Goal: Task Accomplishment & Management: Manage account settings

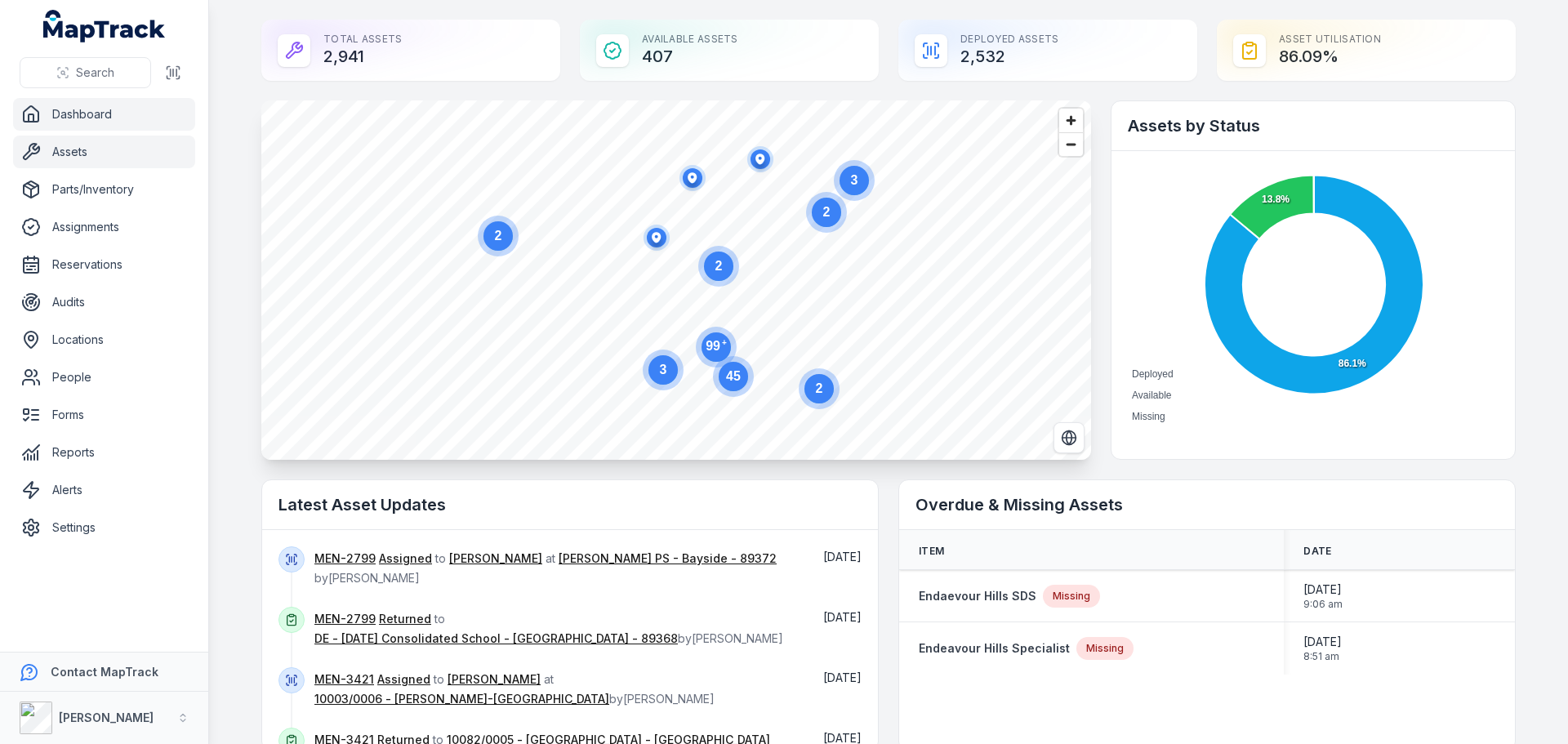
click at [105, 146] on link "Assets" at bounding box center [105, 152] width 182 height 33
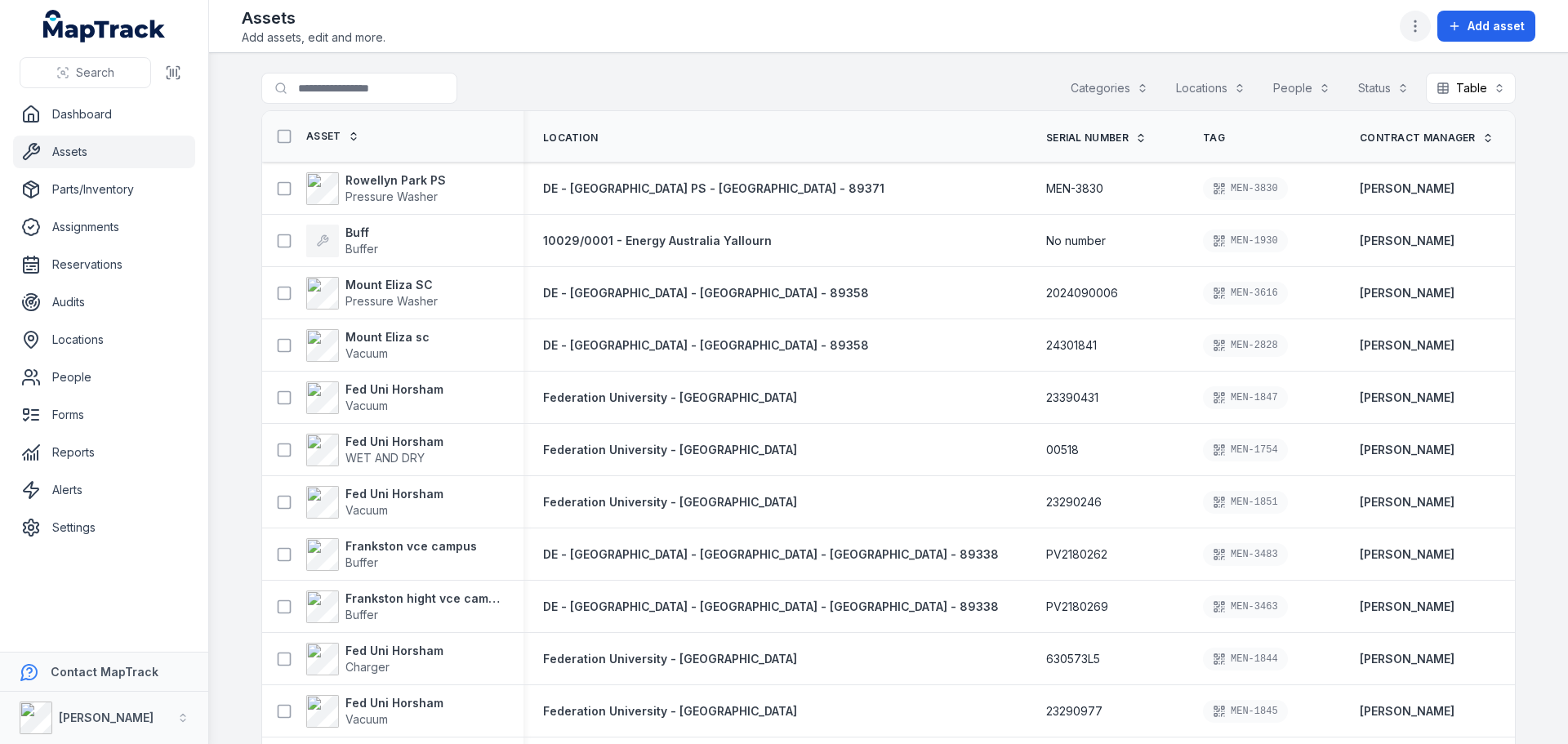
click at [1415, 27] on icon "button" at bounding box center [1415, 25] width 16 height 16
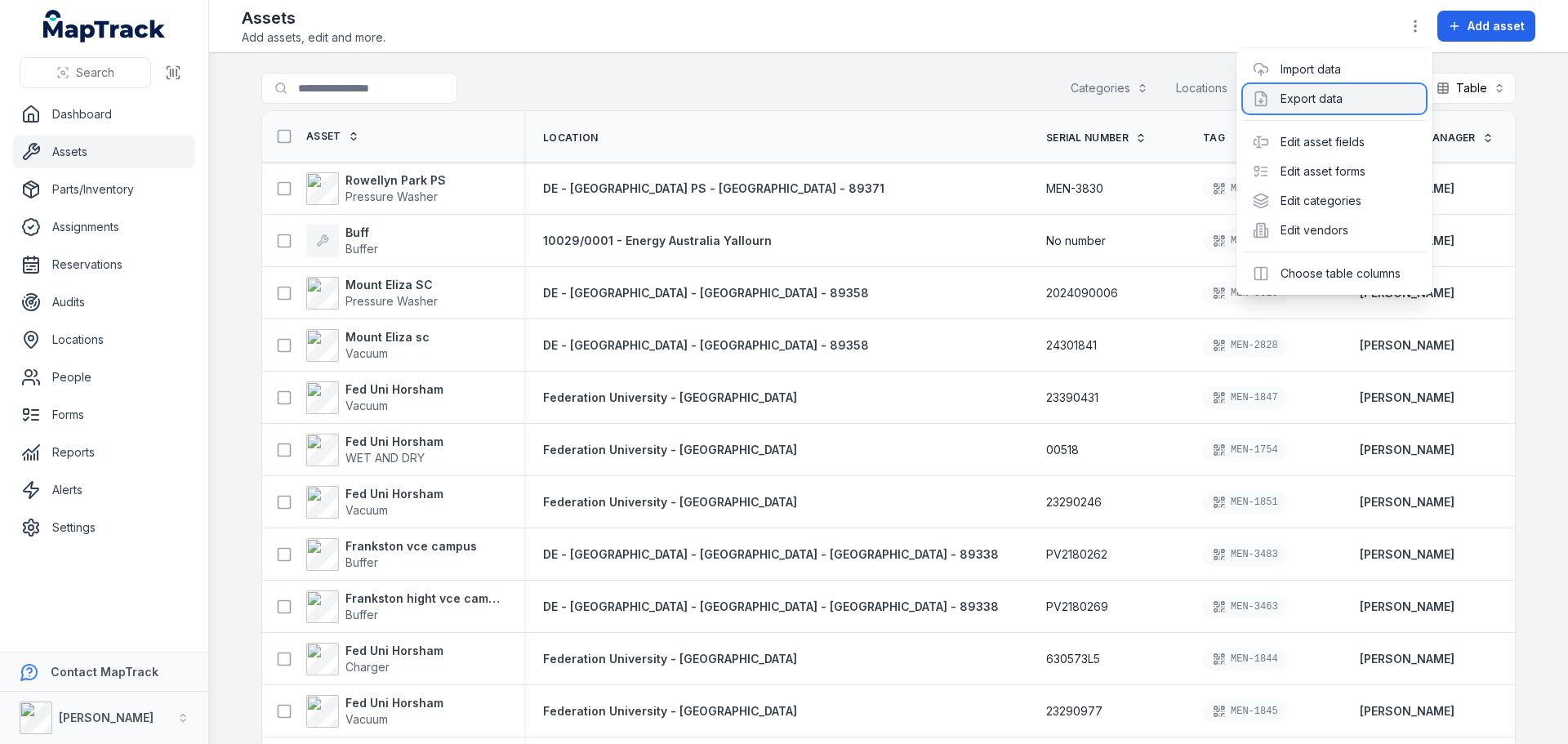
click at [1345, 99] on div "Export data" at bounding box center [1334, 99] width 183 height 29
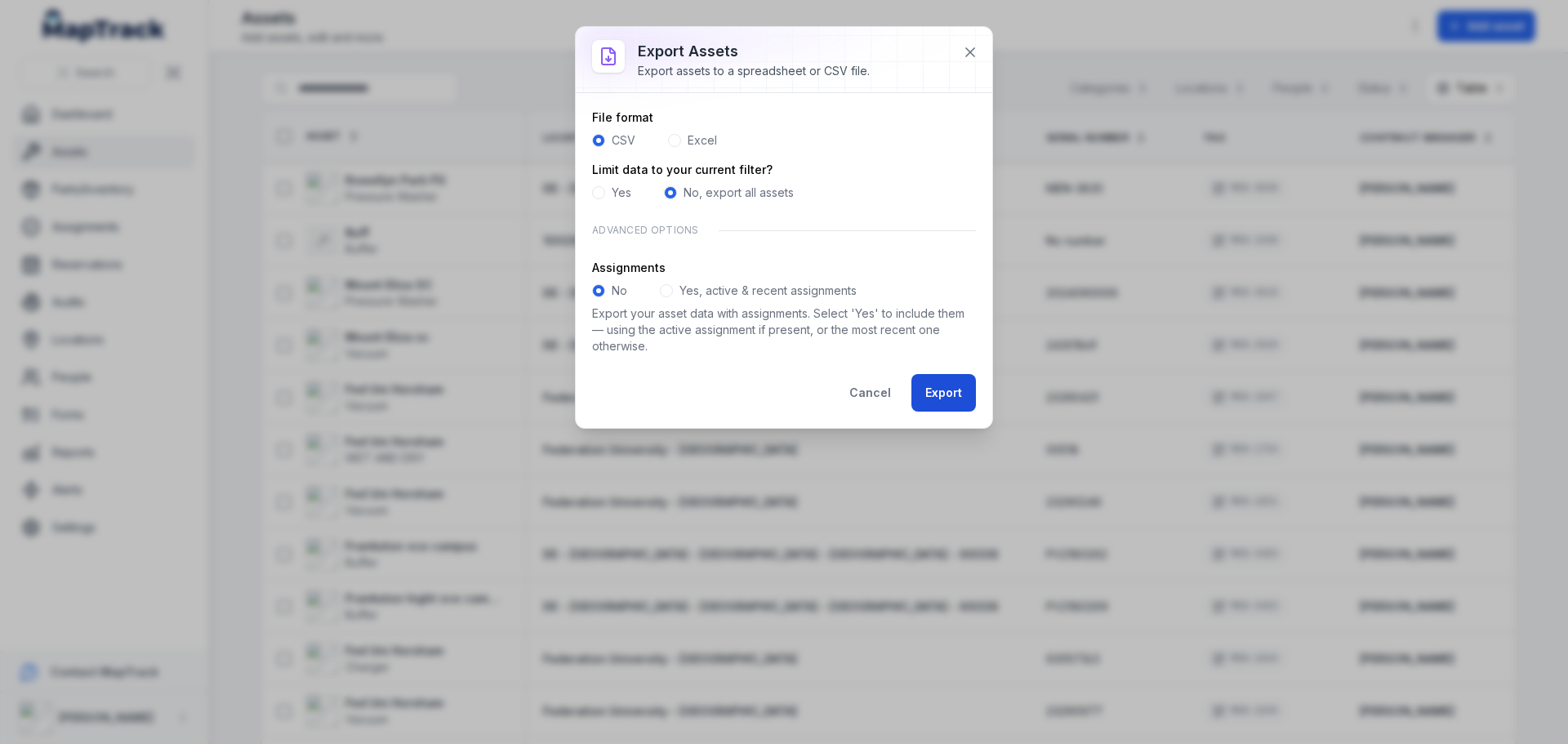
click at [943, 393] on button "Export" at bounding box center [943, 393] width 65 height 38
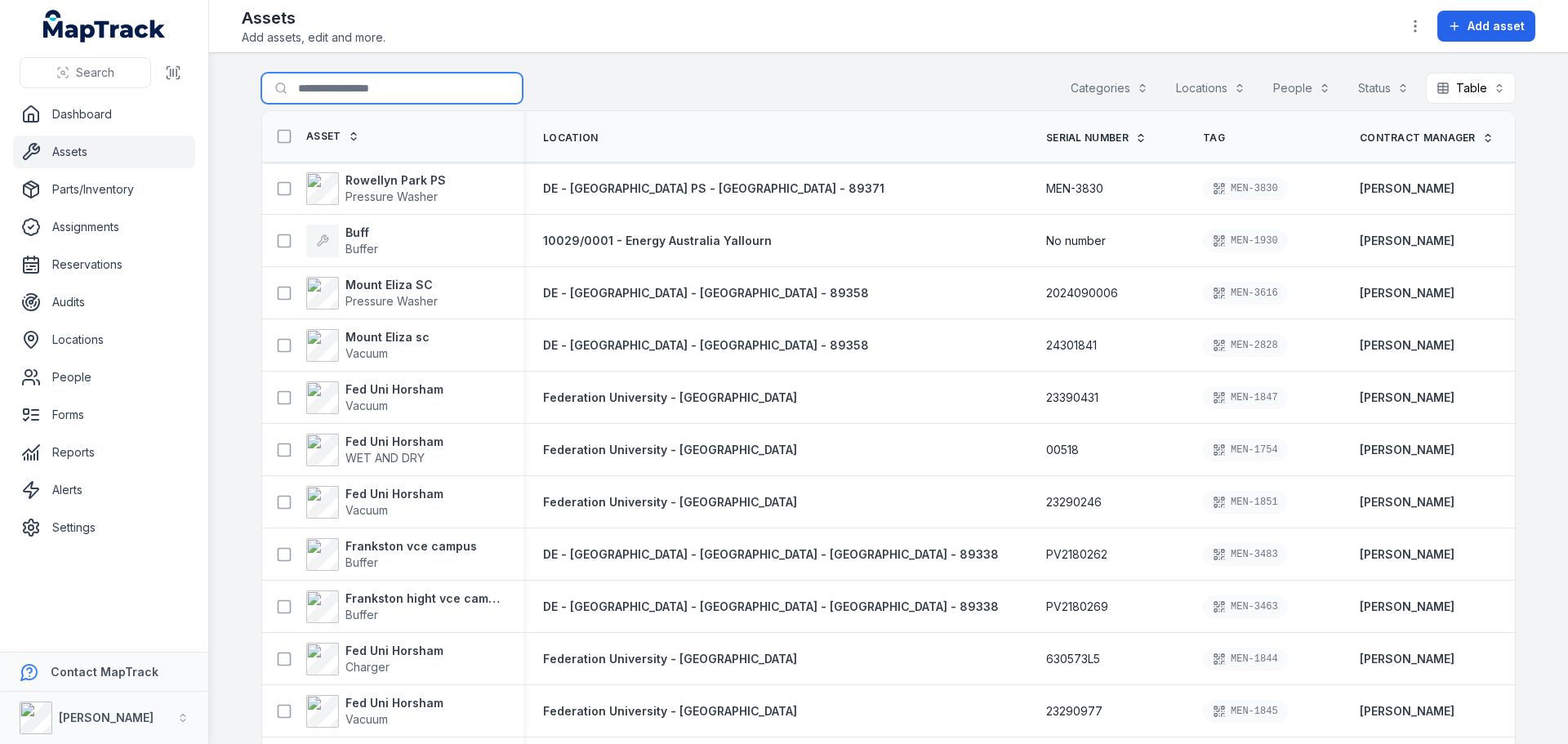
click at [338, 93] on input "Search for assets" at bounding box center [392, 88] width 261 height 31
paste input "********"
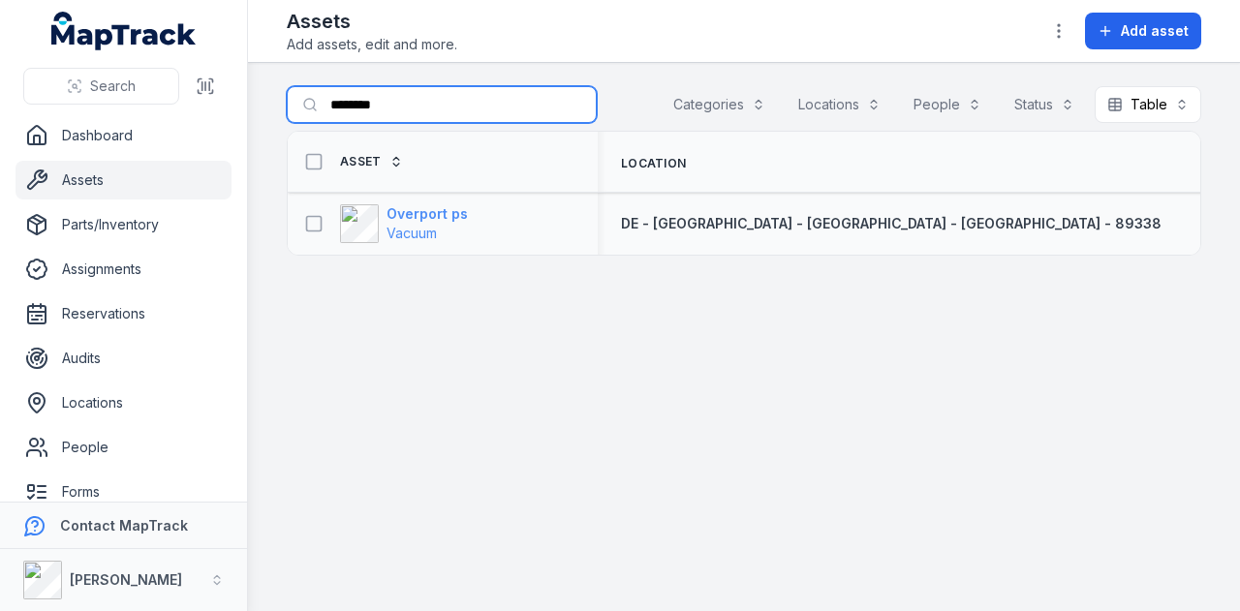
type input "********"
click at [437, 208] on strong "Overport ps" at bounding box center [427, 213] width 81 height 19
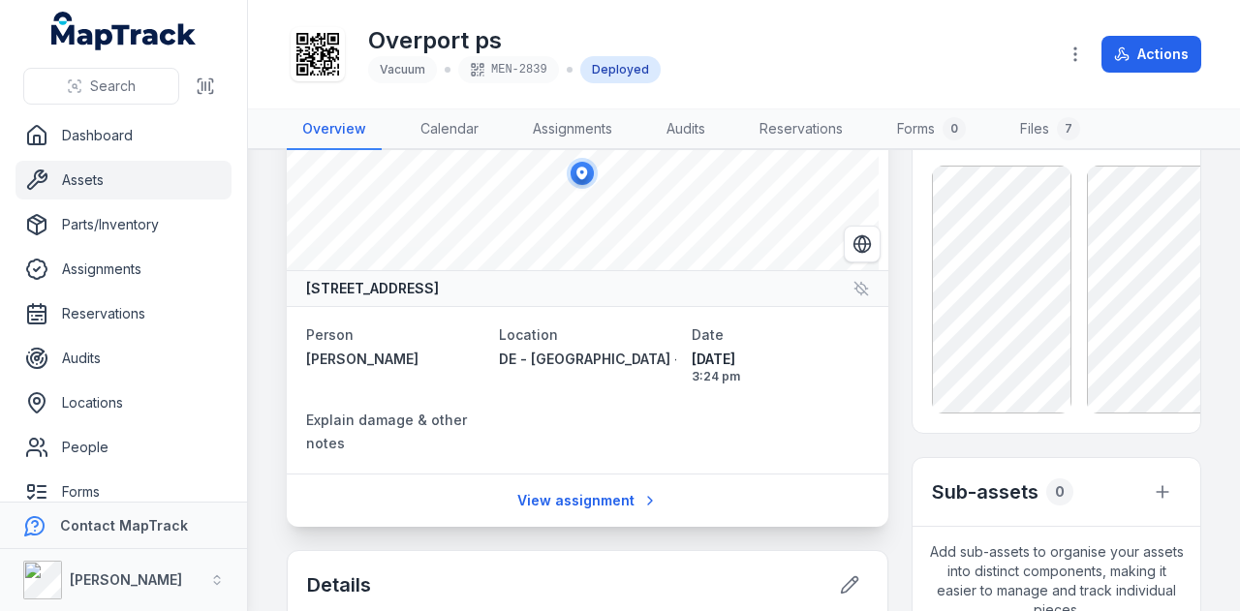
scroll to position [194, 0]
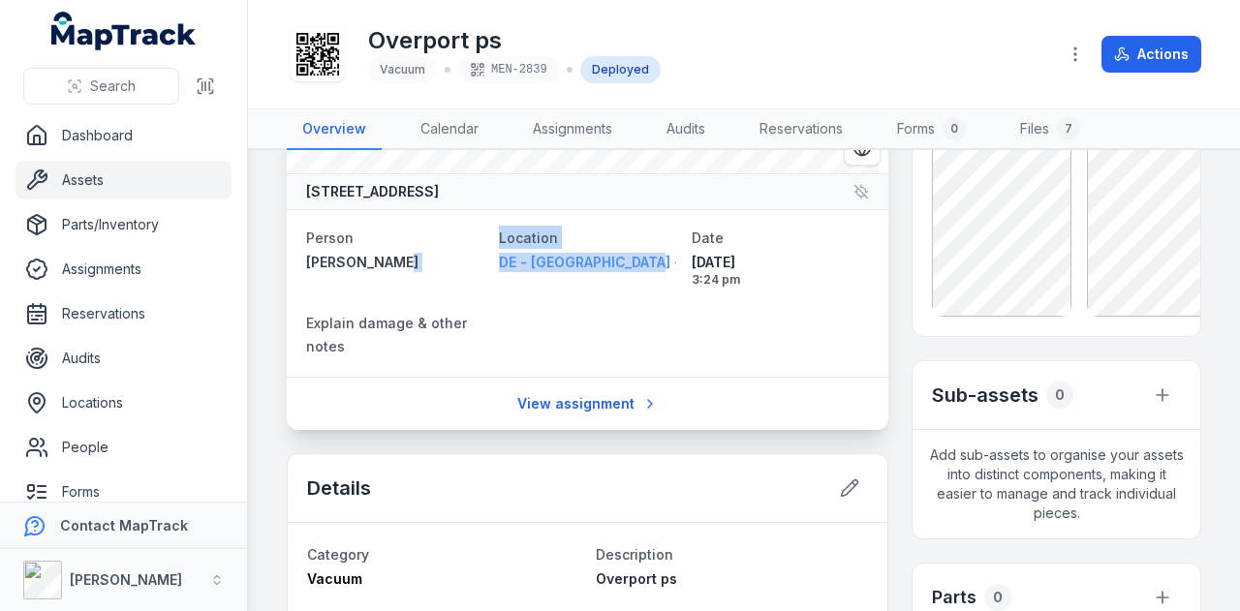
drag, startPoint x: 484, startPoint y: 264, endPoint x: 638, endPoint y: 267, distance: 154.1
click at [638, 266] on dl "Person [PERSON_NAME] Location DE - [GEOGRAPHIC_DATA] - [GEOGRAPHIC_DATA] - [GEO…" at bounding box center [587, 294] width 563 height 136
click at [624, 299] on dl "Person [PERSON_NAME] Location DE - [GEOGRAPHIC_DATA] - [GEOGRAPHIC_DATA] - [GEO…" at bounding box center [587, 294] width 563 height 136
drag, startPoint x: 490, startPoint y: 264, endPoint x: 666, endPoint y: 267, distance: 175.4
click at [666, 267] on dl "Person [PERSON_NAME] Location DE - [GEOGRAPHIC_DATA] - [GEOGRAPHIC_DATA] - [GEO…" at bounding box center [587, 294] width 563 height 136
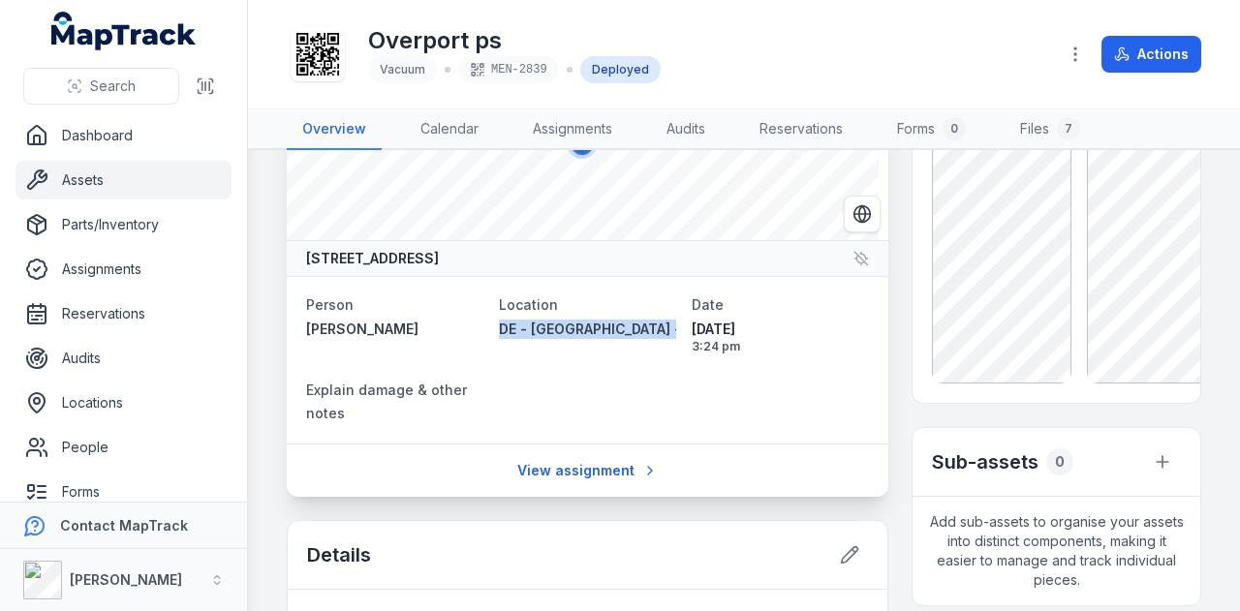
scroll to position [97, 0]
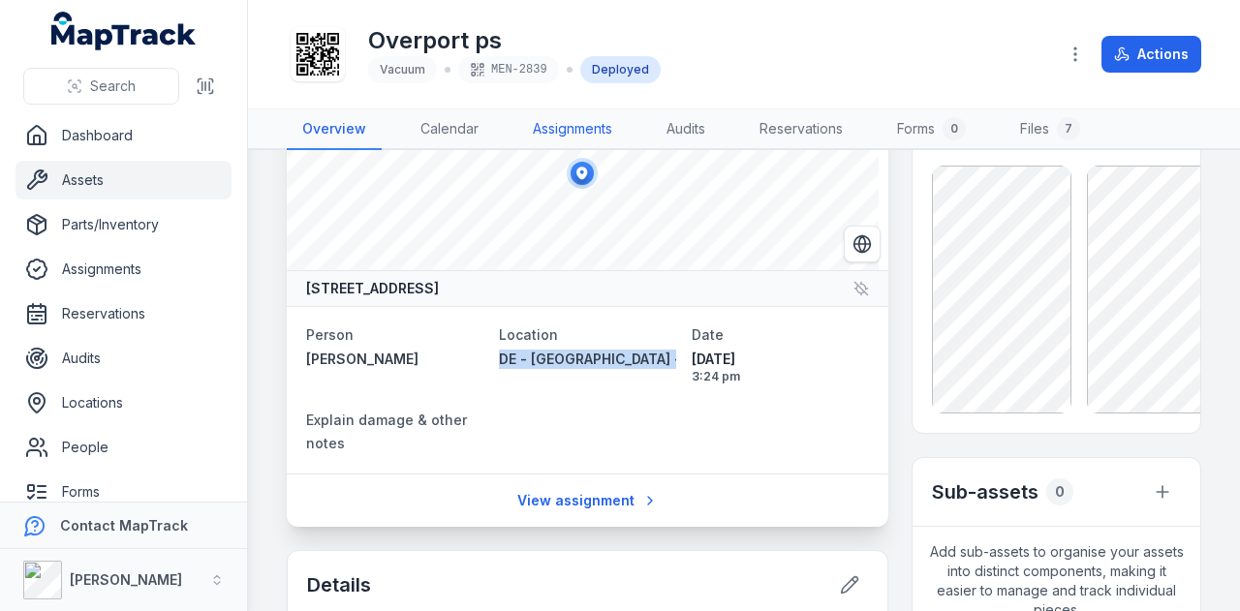
click at [568, 139] on link "Assignments" at bounding box center [572, 129] width 110 height 41
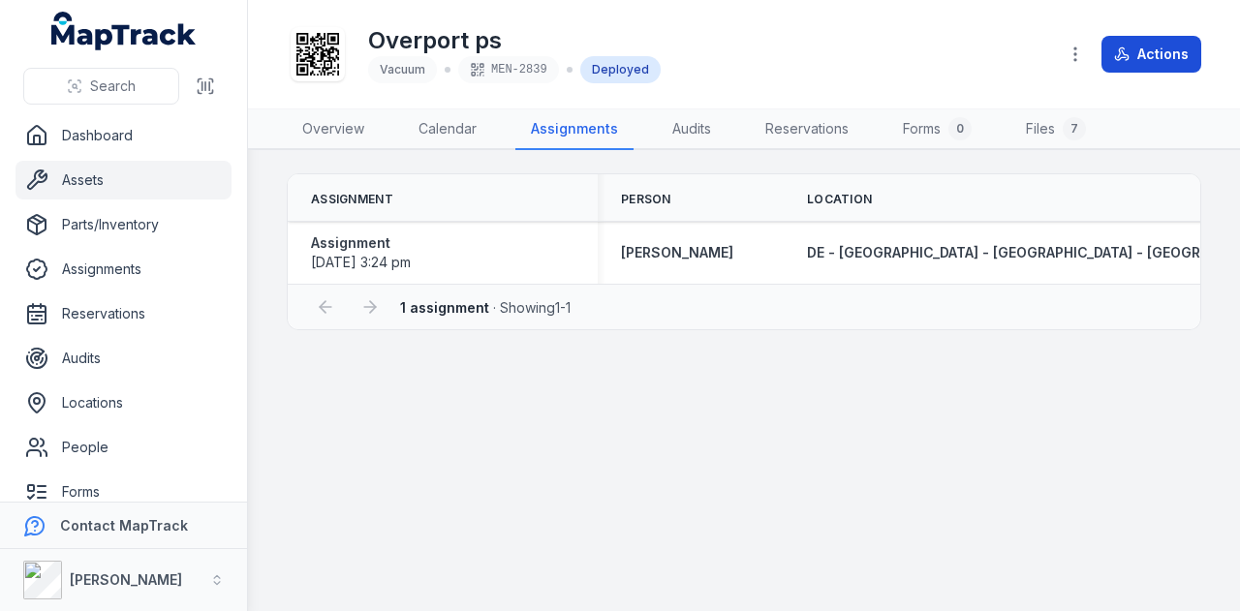
click at [1130, 54] on icon at bounding box center [1122, 55] width 16 height 16
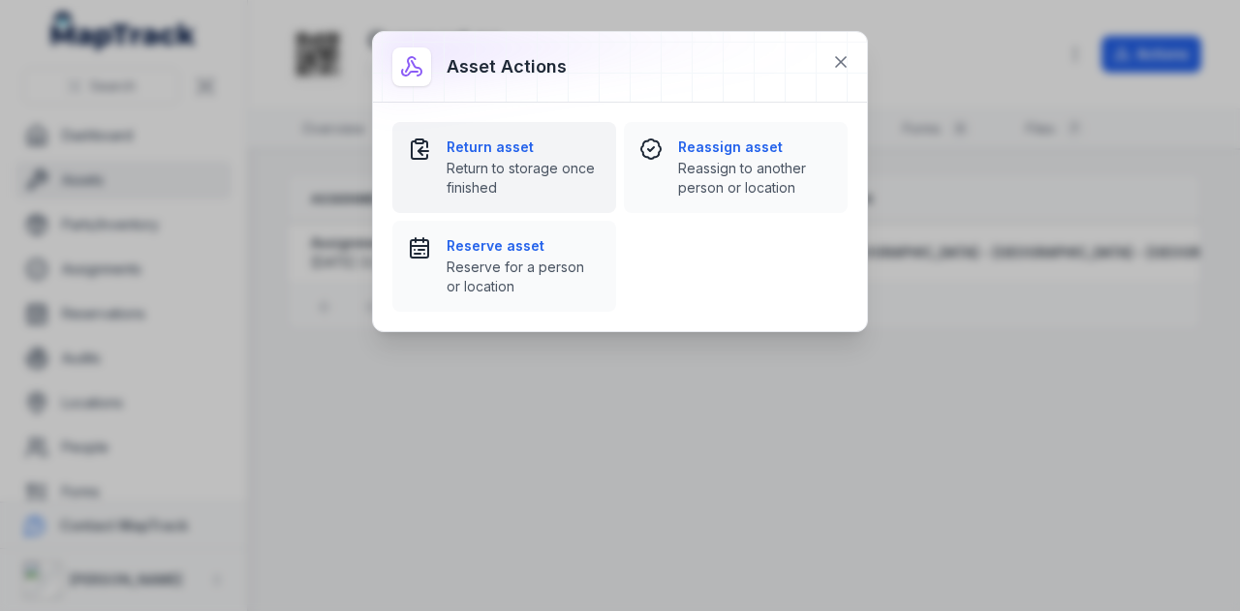
click at [504, 157] on div "Return asset Return to storage once finished" at bounding box center [524, 168] width 154 height 60
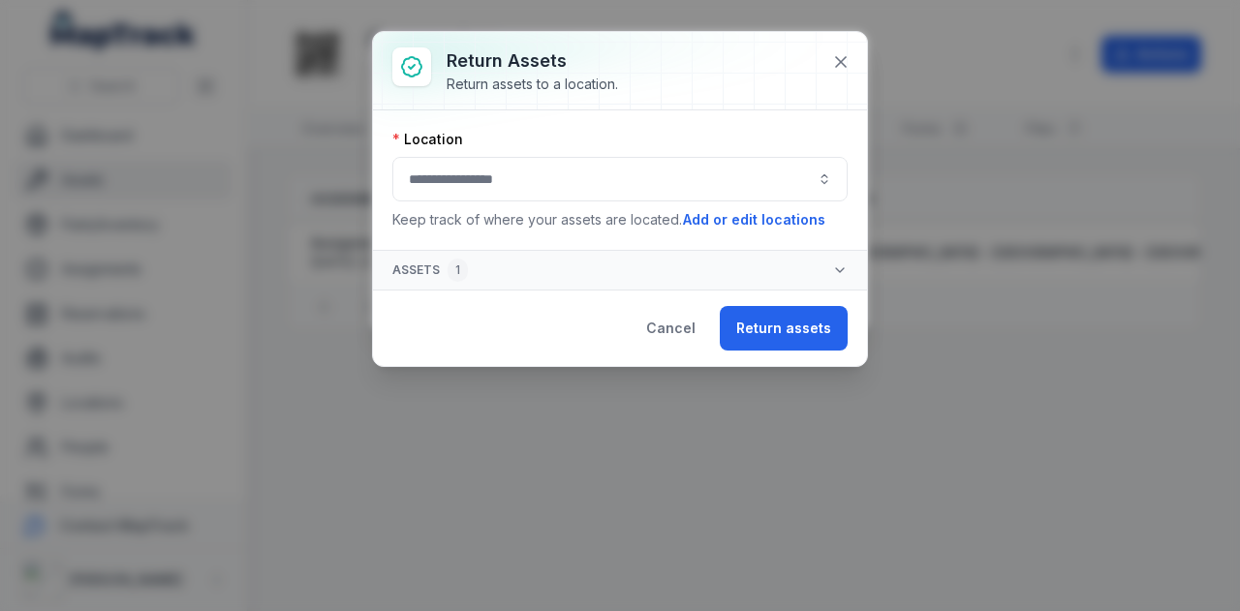
click at [698, 179] on button "button" at bounding box center [619, 179] width 455 height 45
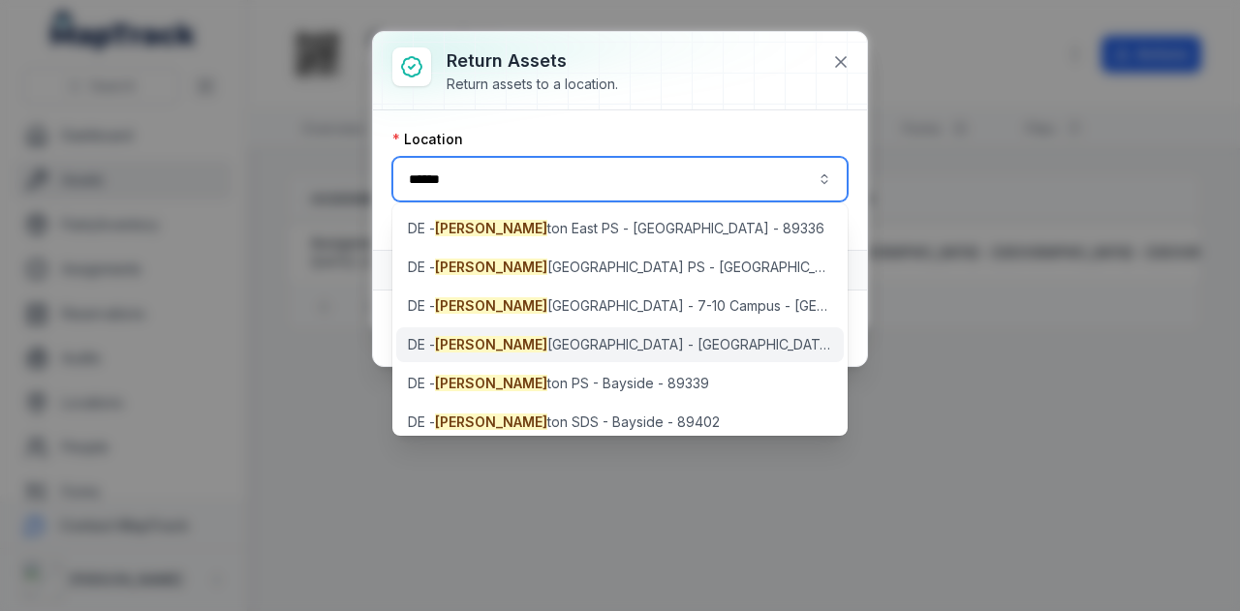
type input "******"
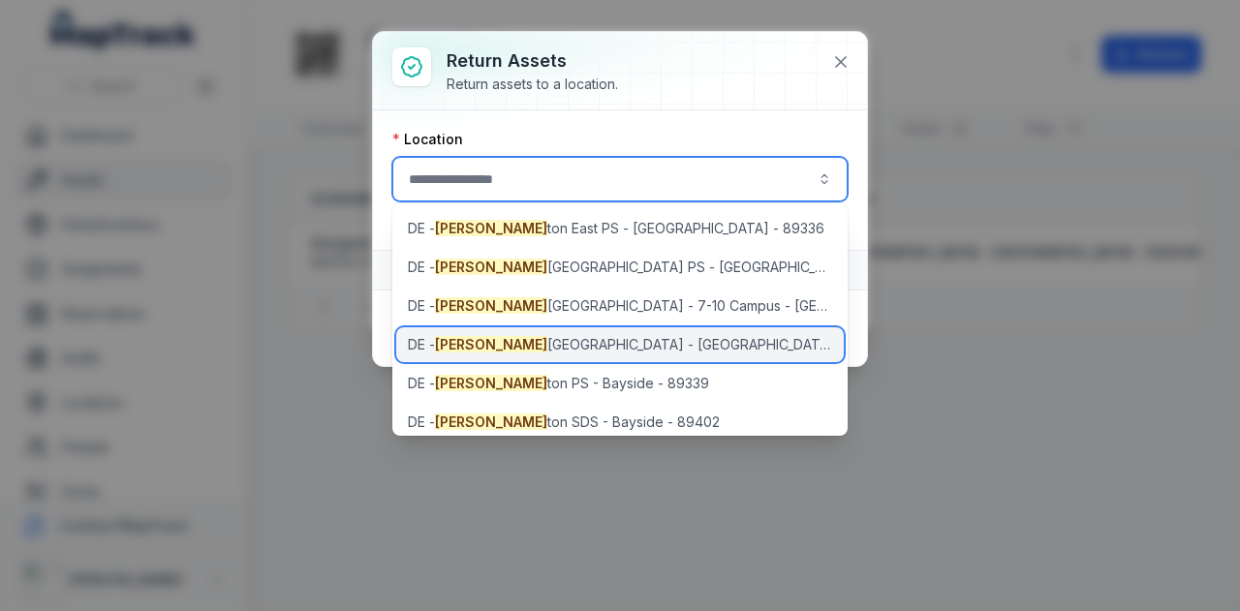
click at [680, 342] on span "DE - [GEOGRAPHIC_DATA] - [GEOGRAPHIC_DATA] - [GEOGRAPHIC_DATA] - 89338" at bounding box center [620, 344] width 425 height 19
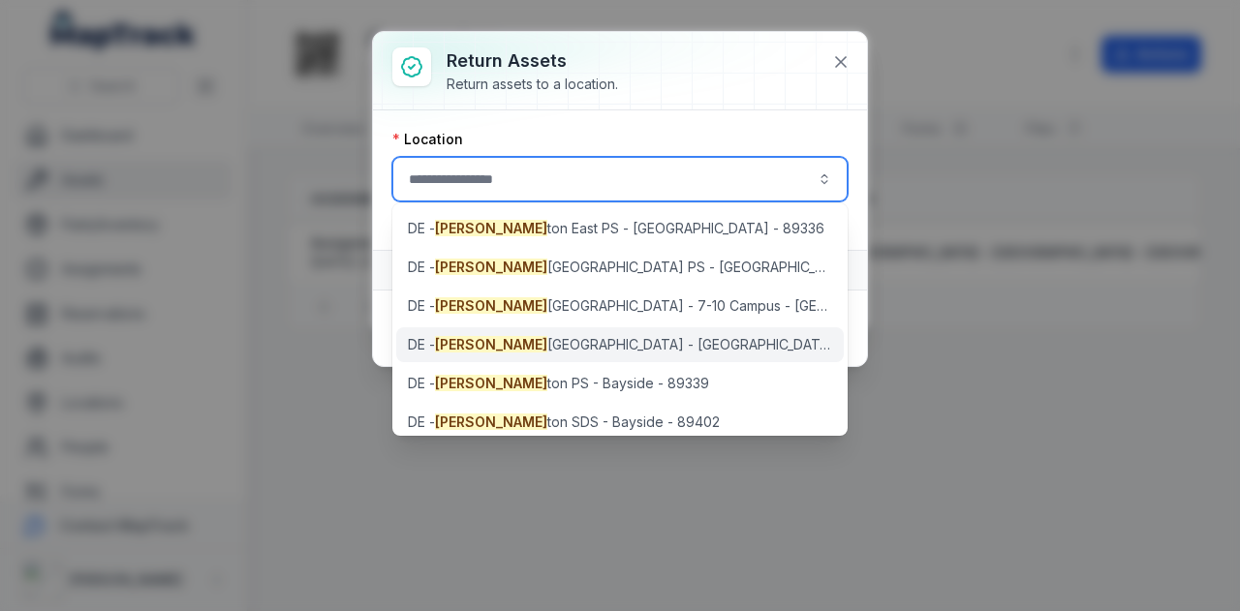
type input "**********"
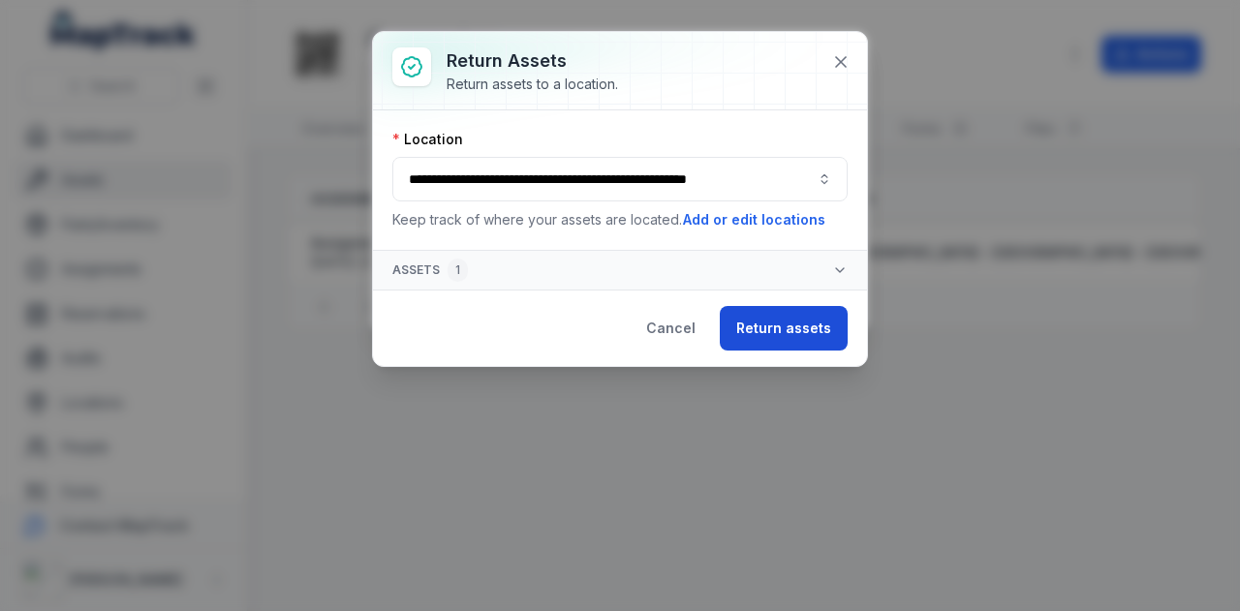
click at [762, 325] on button "Return assets" at bounding box center [784, 328] width 128 height 45
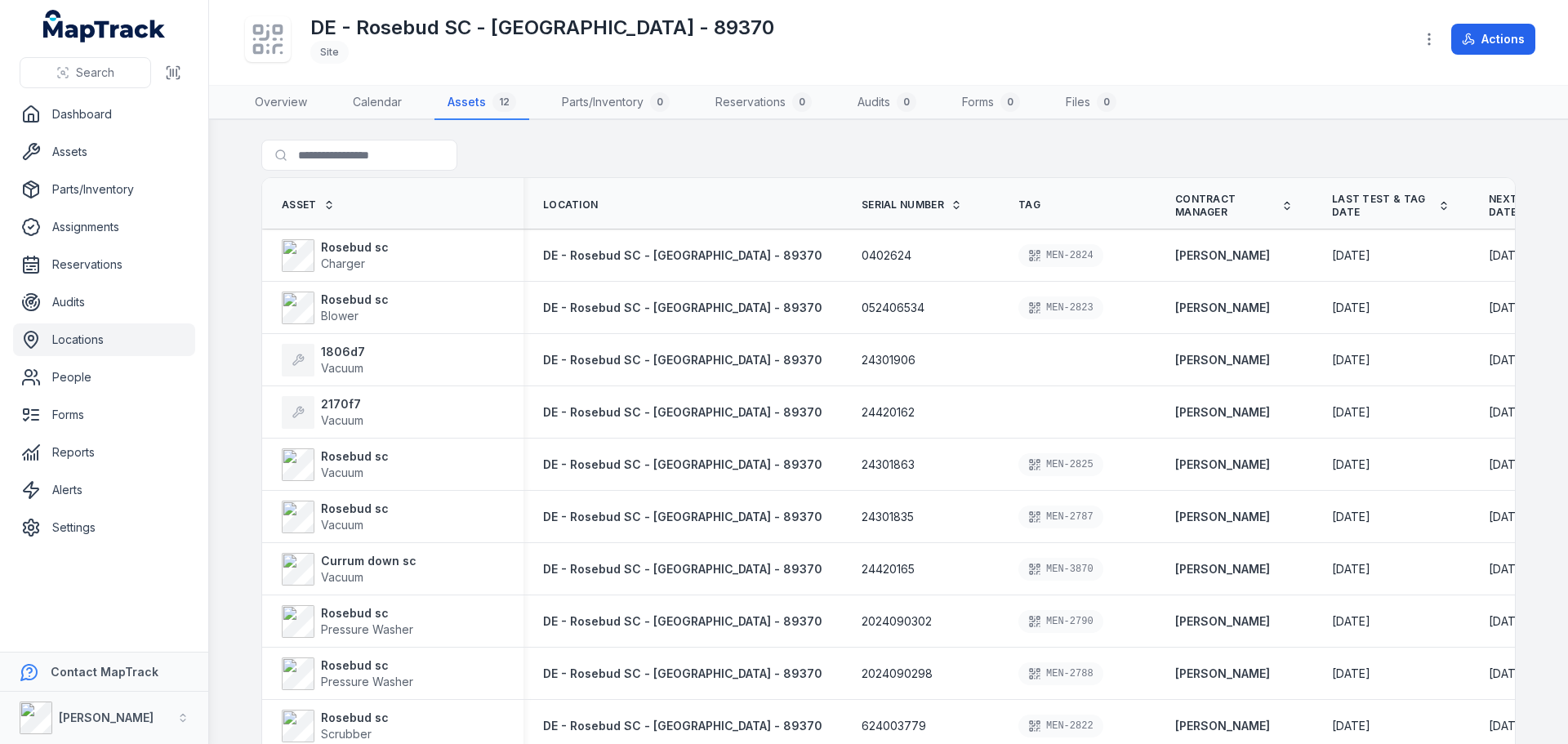
scroll to position [0, 497]
